Goal: Information Seeking & Learning: Learn about a topic

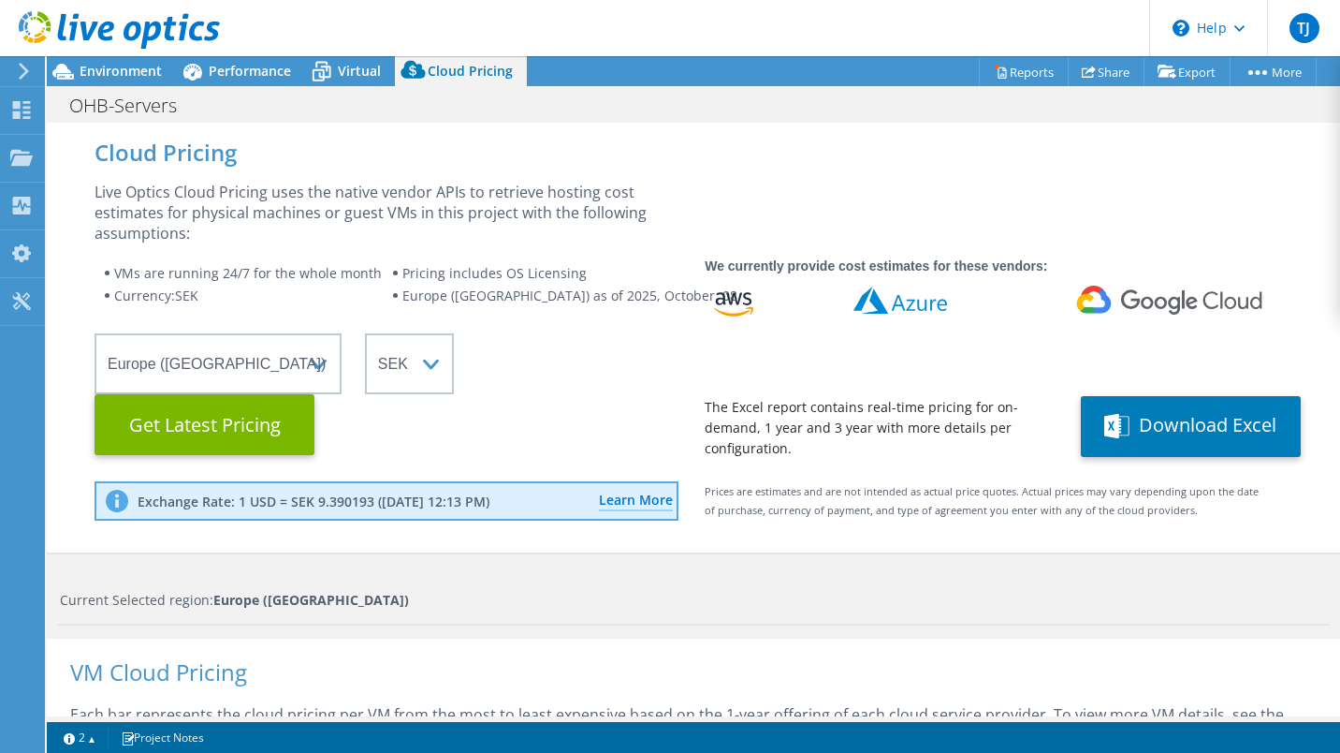
select select "EUFrankfurt"
select select "SEK"
click at [249, 77] on span "Performance" at bounding box center [250, 71] width 82 height 18
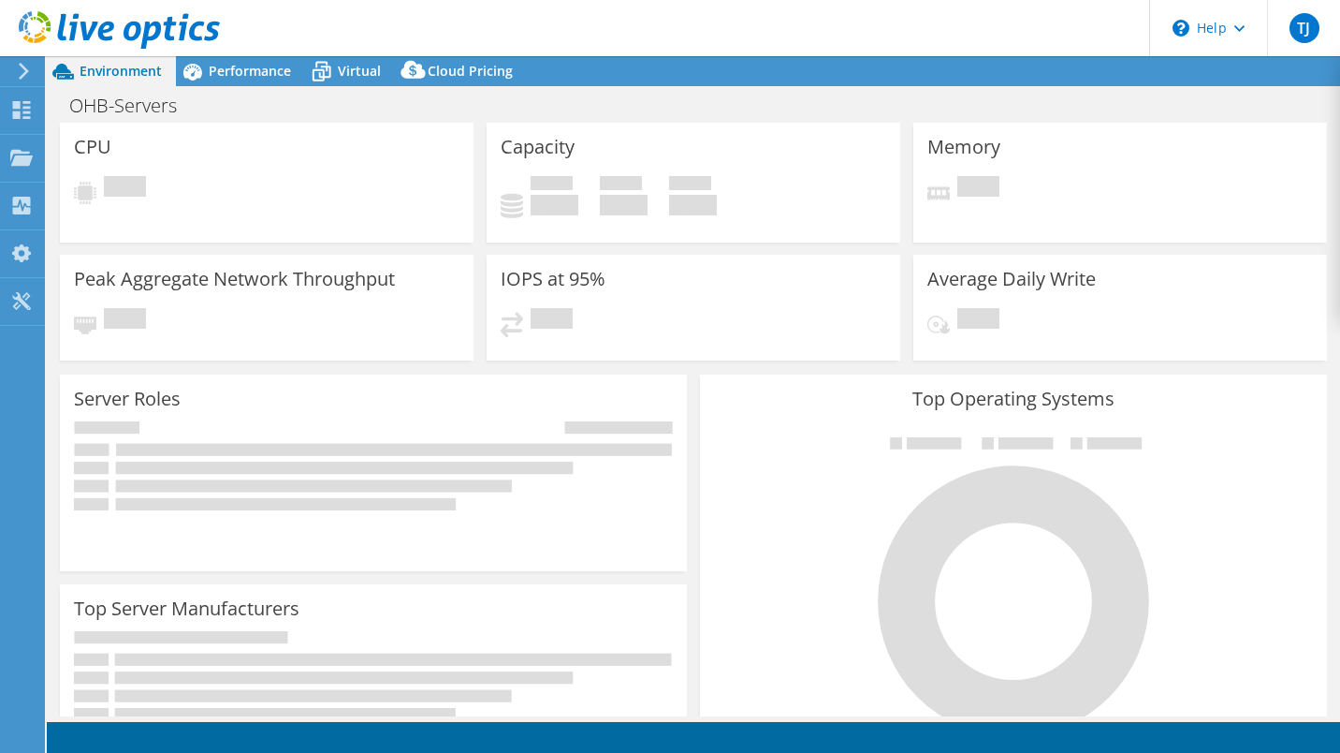
select select "EUFrankfurt"
select select "SEK"
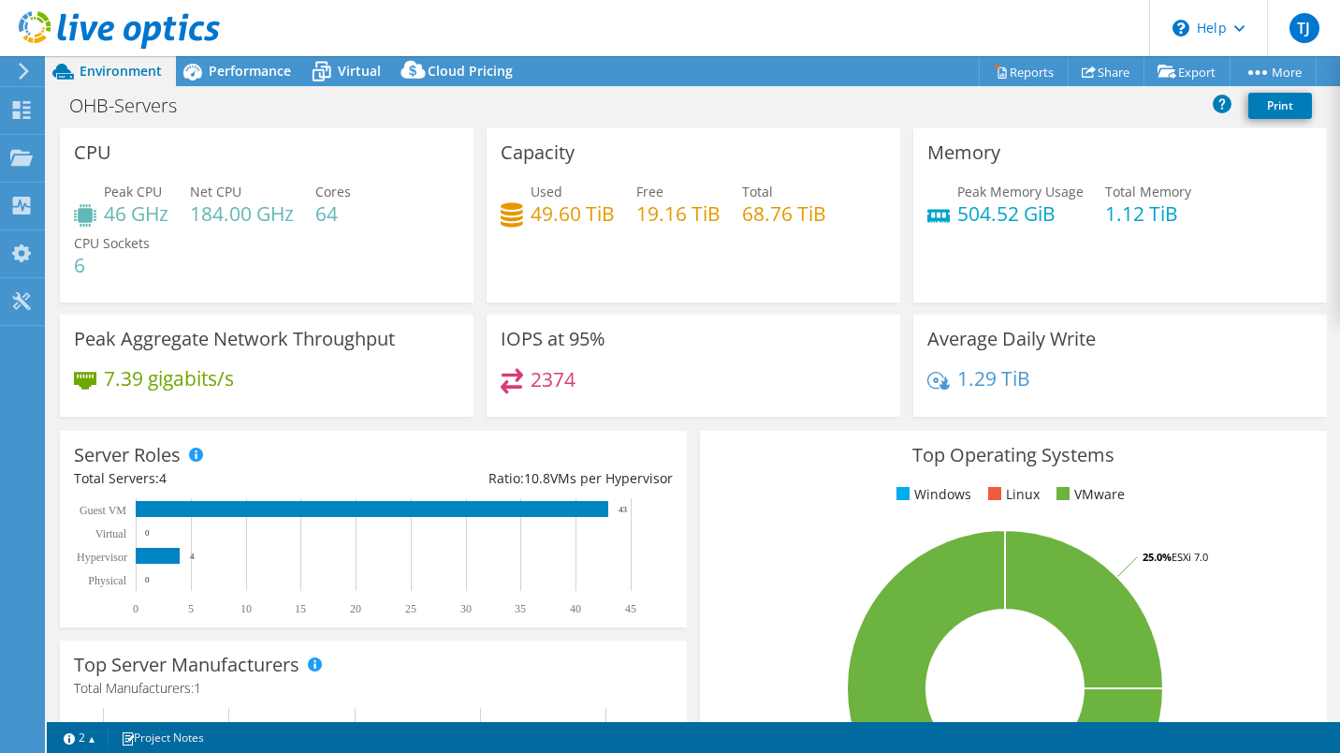
click at [240, 70] on span "Performance" at bounding box center [250, 71] width 82 height 18
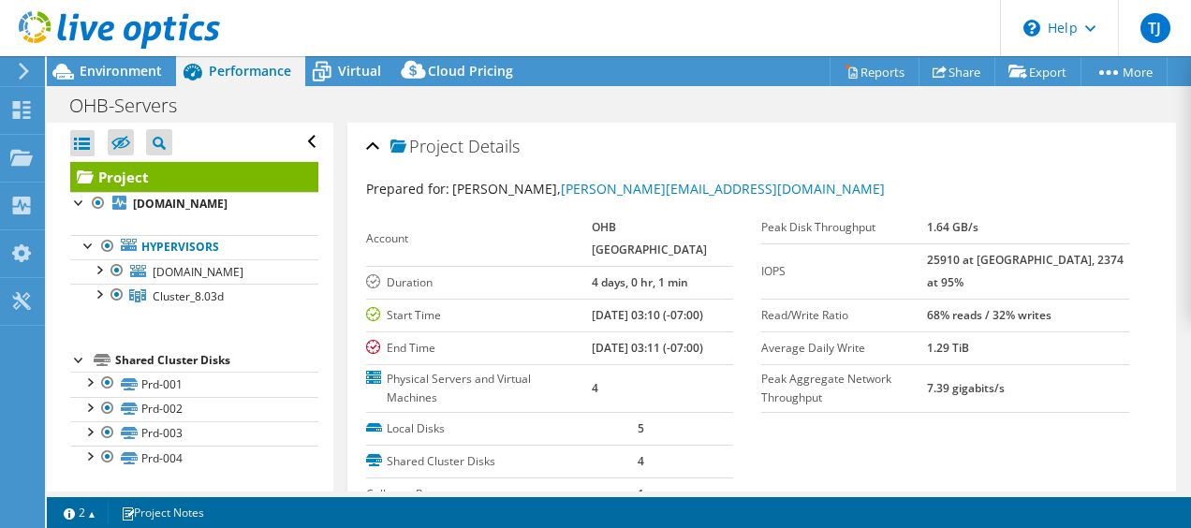
drag, startPoint x: 1004, startPoint y: 326, endPoint x: 934, endPoint y: 310, distance: 72.0
click at [934, 331] on tr "Average Daily Write 1.29 TiB" at bounding box center [945, 347] width 368 height 33
drag, startPoint x: 934, startPoint y: 310, endPoint x: 1042, endPoint y: 320, distance: 108.1
click at [1042, 331] on td "1.29 TiB" at bounding box center [1028, 347] width 202 height 33
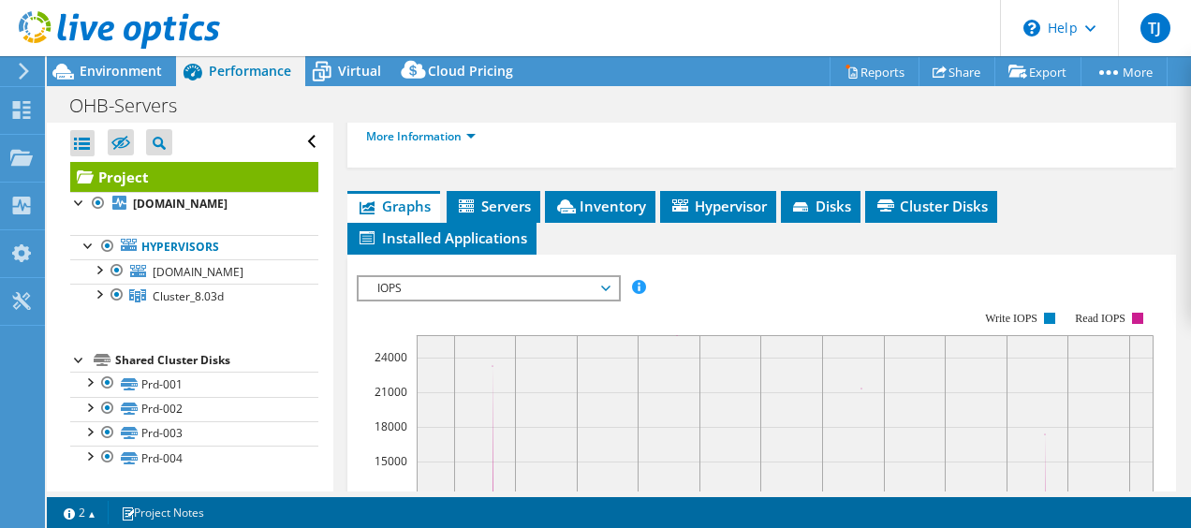
scroll to position [465, 0]
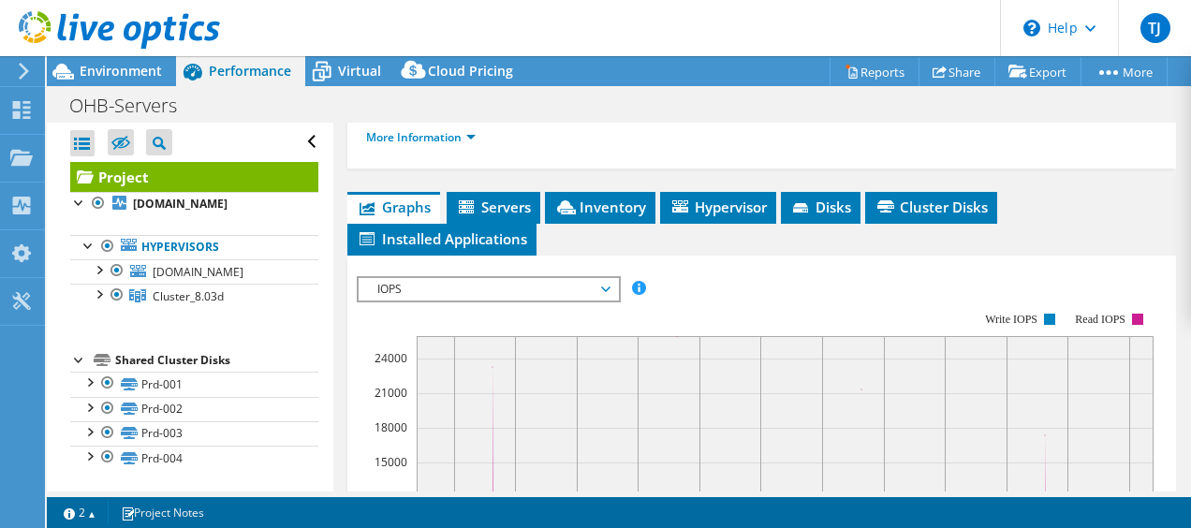
click at [505, 302] on div "IOPS IOPS Disk Throughput IO Size Latency Queue Depth CPU Percentage Memory Pag…" at bounding box center [489, 289] width 264 height 26
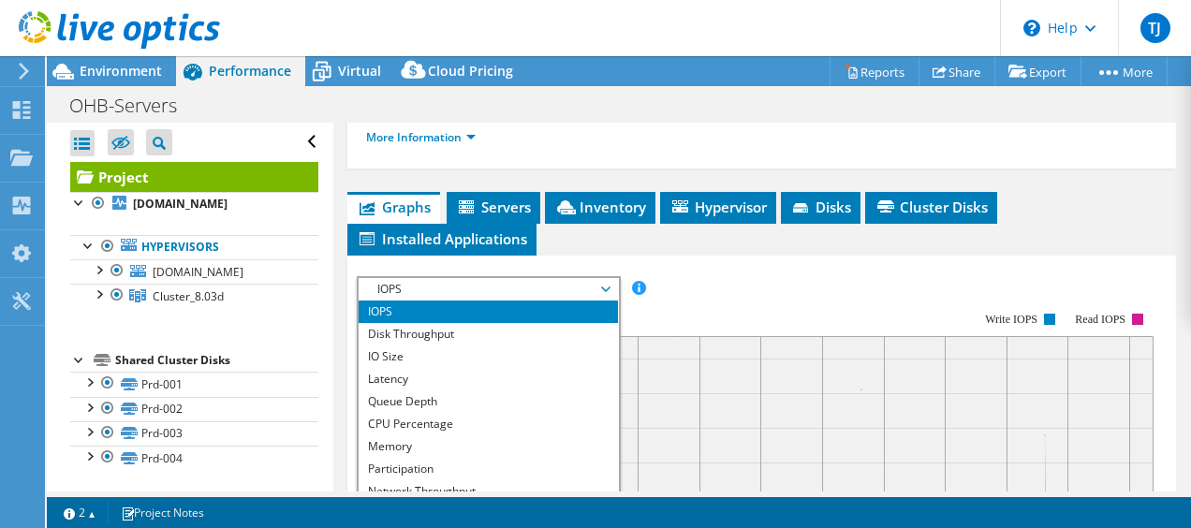
click at [485, 345] on li "Disk Throughput" at bounding box center [488, 334] width 259 height 22
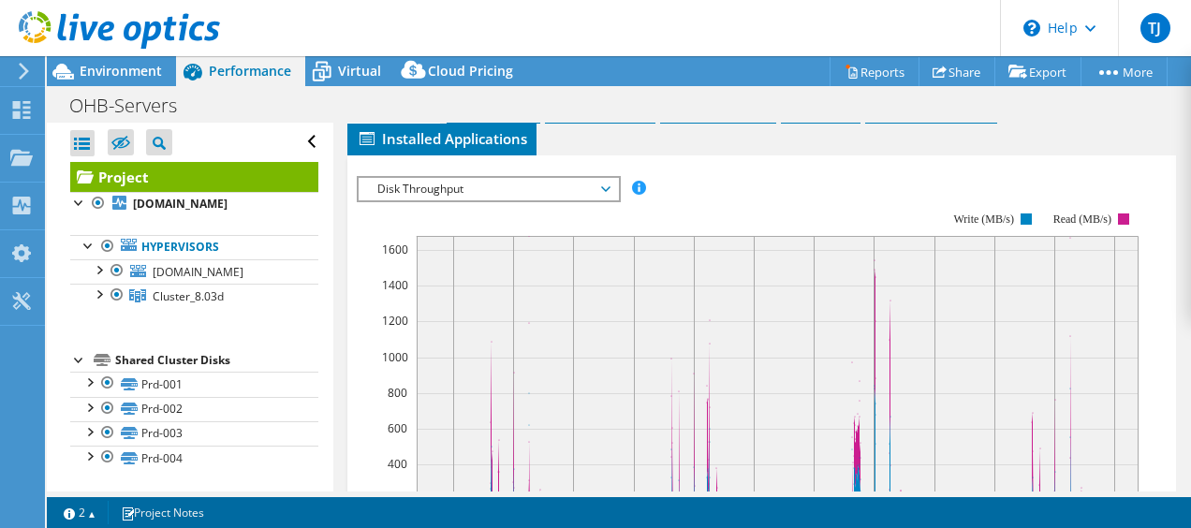
scroll to position [551, 0]
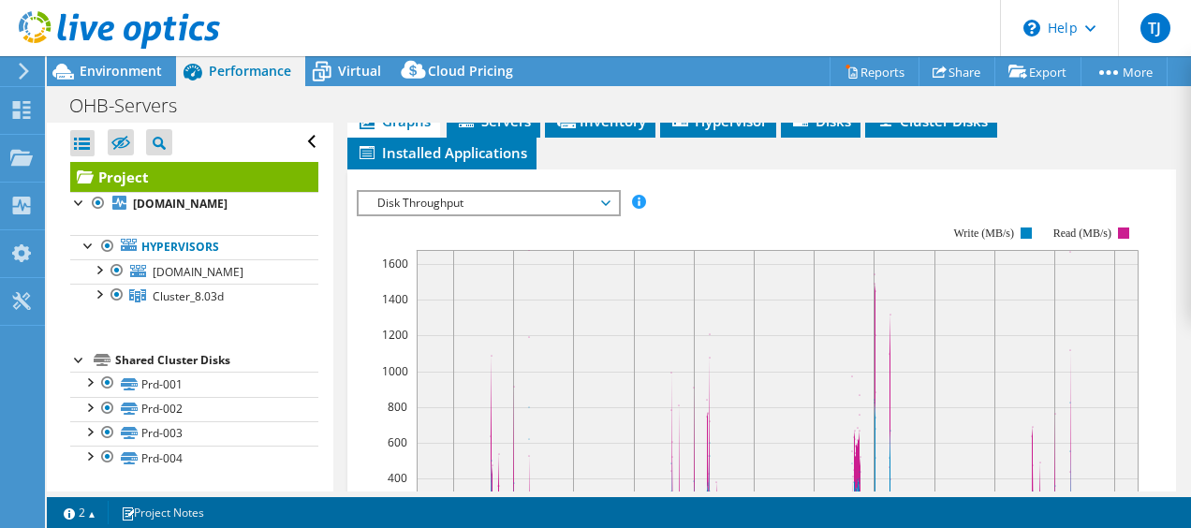
click at [601, 214] on span "Disk Throughput" at bounding box center [488, 203] width 241 height 22
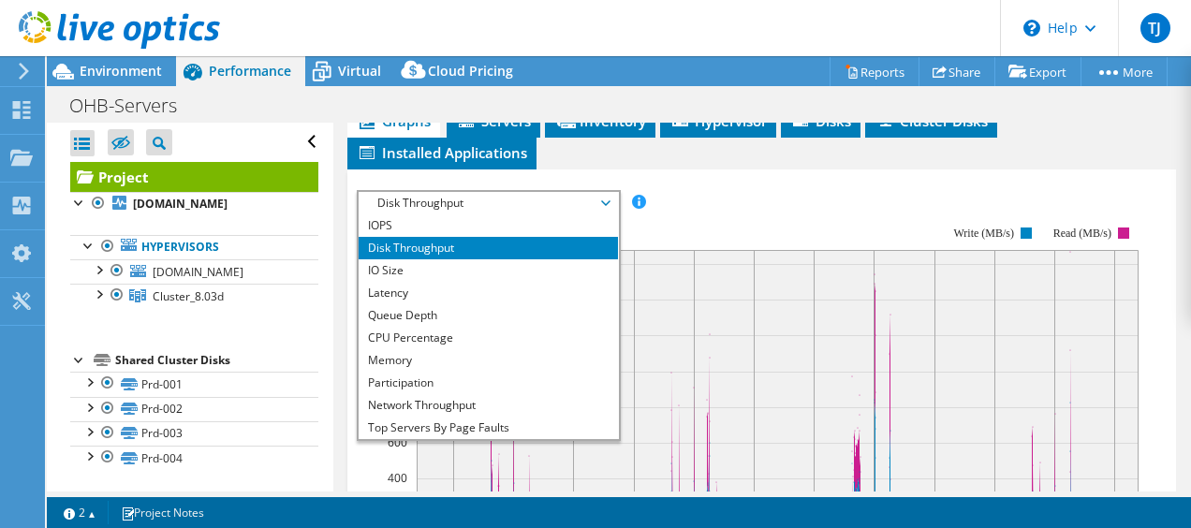
click at [429, 348] on li "CPU Percentage" at bounding box center [488, 338] width 259 height 22
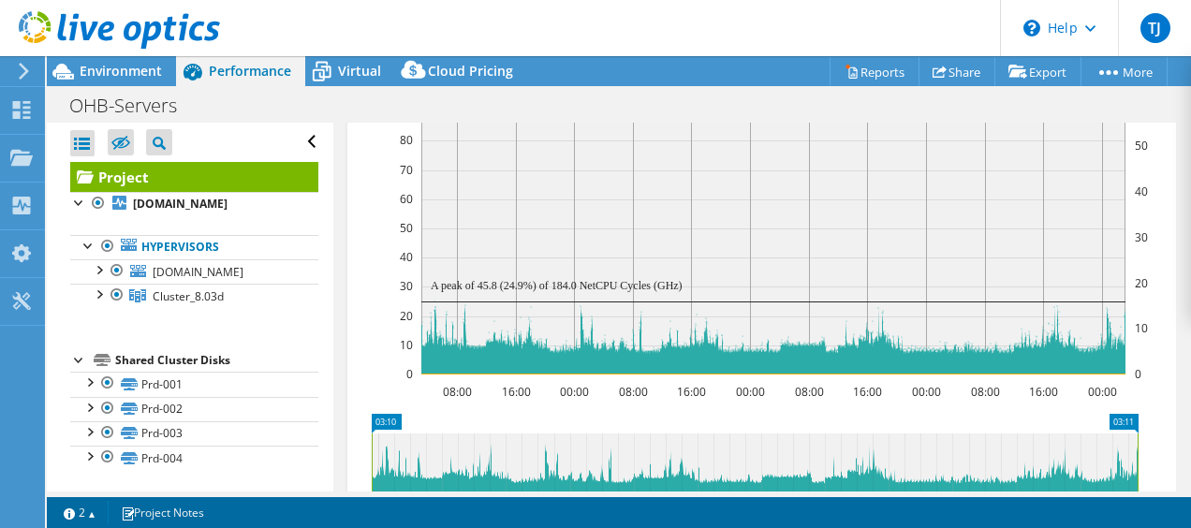
scroll to position [746, 0]
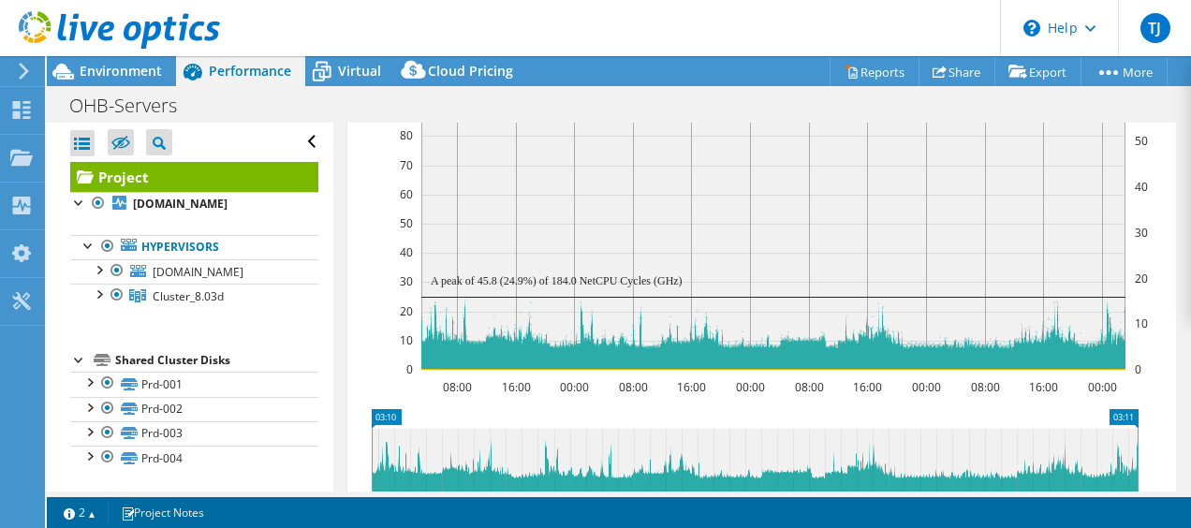
click at [352, 66] on span "Virtual" at bounding box center [359, 71] width 43 height 18
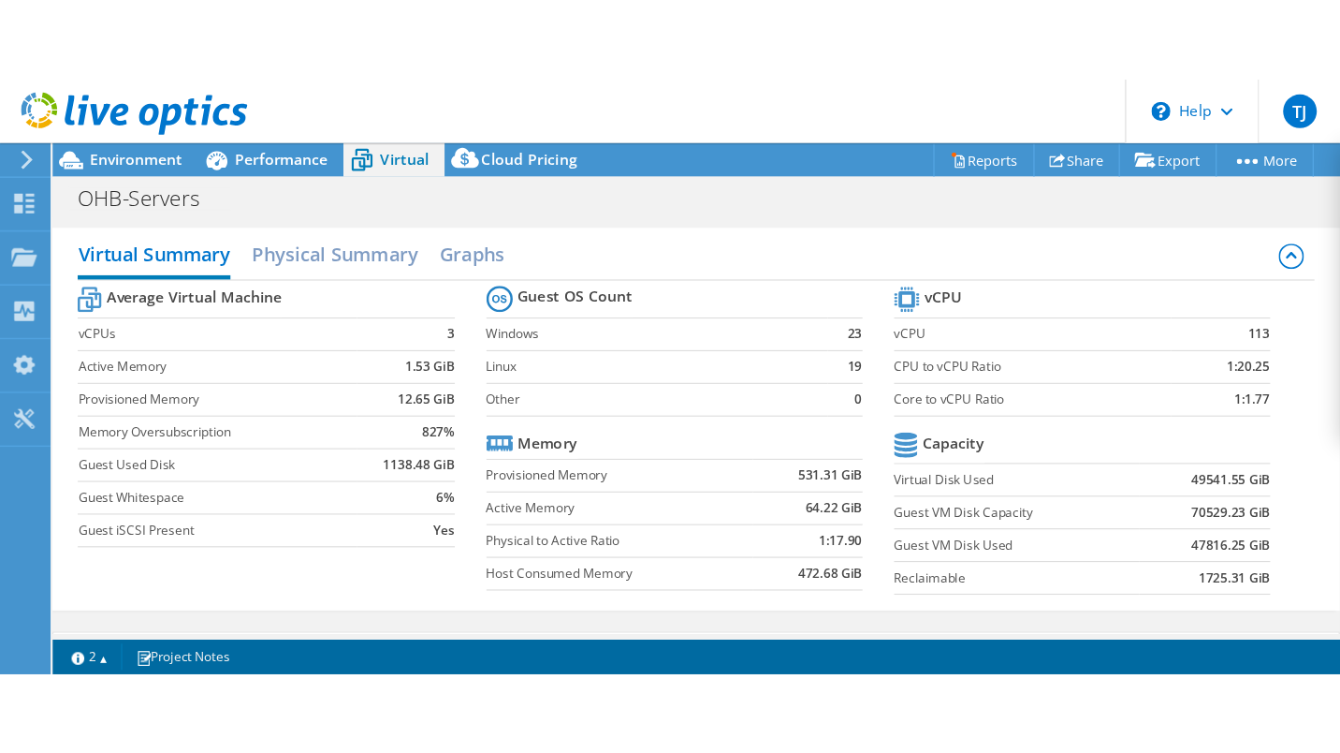
scroll to position [655, 0]
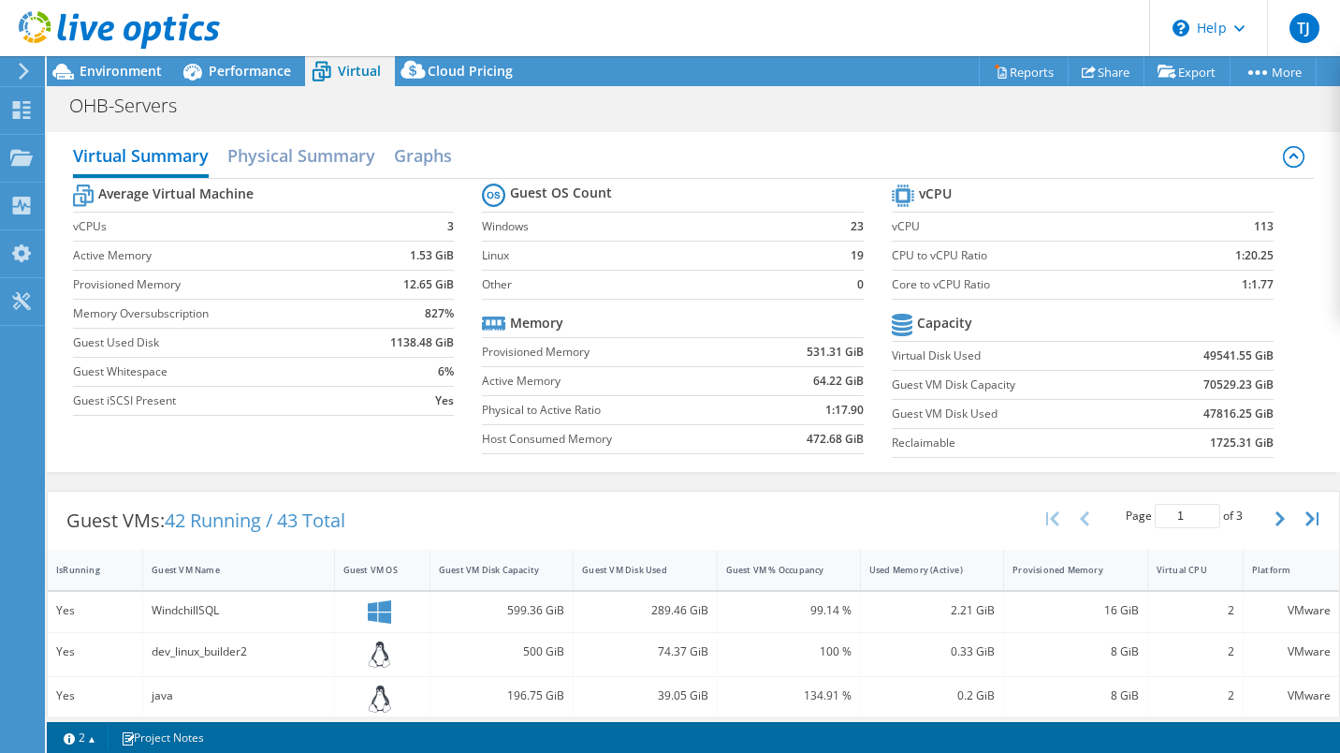
click at [808, 108] on div "OHB-Servers Print" at bounding box center [694, 105] width 1294 height 35
drag, startPoint x: 795, startPoint y: 111, endPoint x: 750, endPoint y: 100, distance: 46.3
click at [750, 100] on div "OHB-Servers Print" at bounding box center [694, 105] width 1294 height 35
click at [634, 21] on header "TJ End User [PERSON_NAME] [PERSON_NAME][EMAIL_ADDRESS][DOMAIN_NAME] OHB [GEOGRA…" at bounding box center [670, 28] width 1340 height 56
